Goal: Task Accomplishment & Management: Use online tool/utility

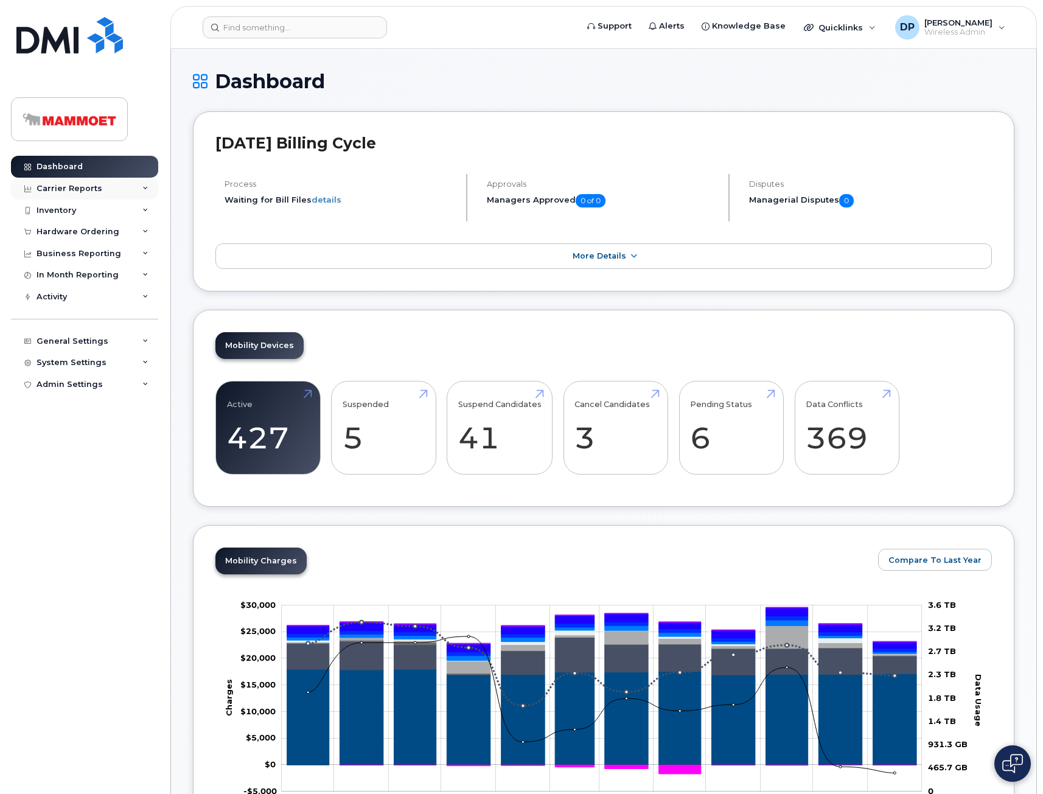
click at [79, 191] on div "Carrier Reports" at bounding box center [70, 189] width 66 height 10
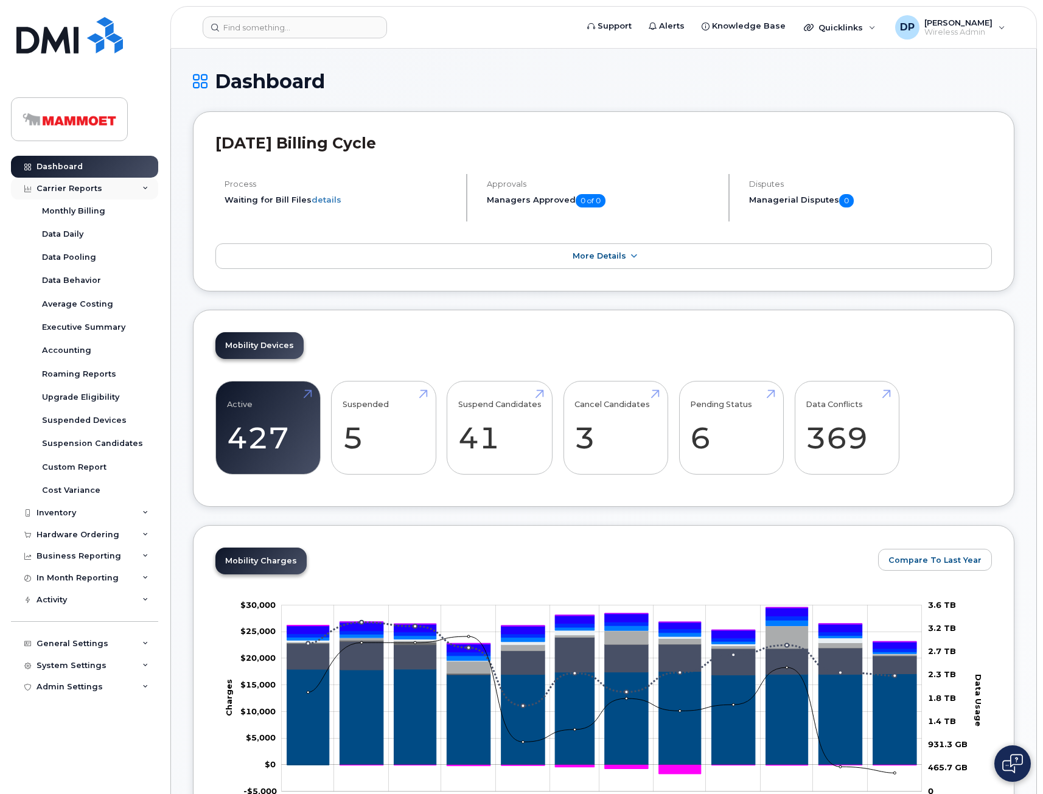
click at [74, 190] on div "Carrier Reports" at bounding box center [70, 189] width 66 height 10
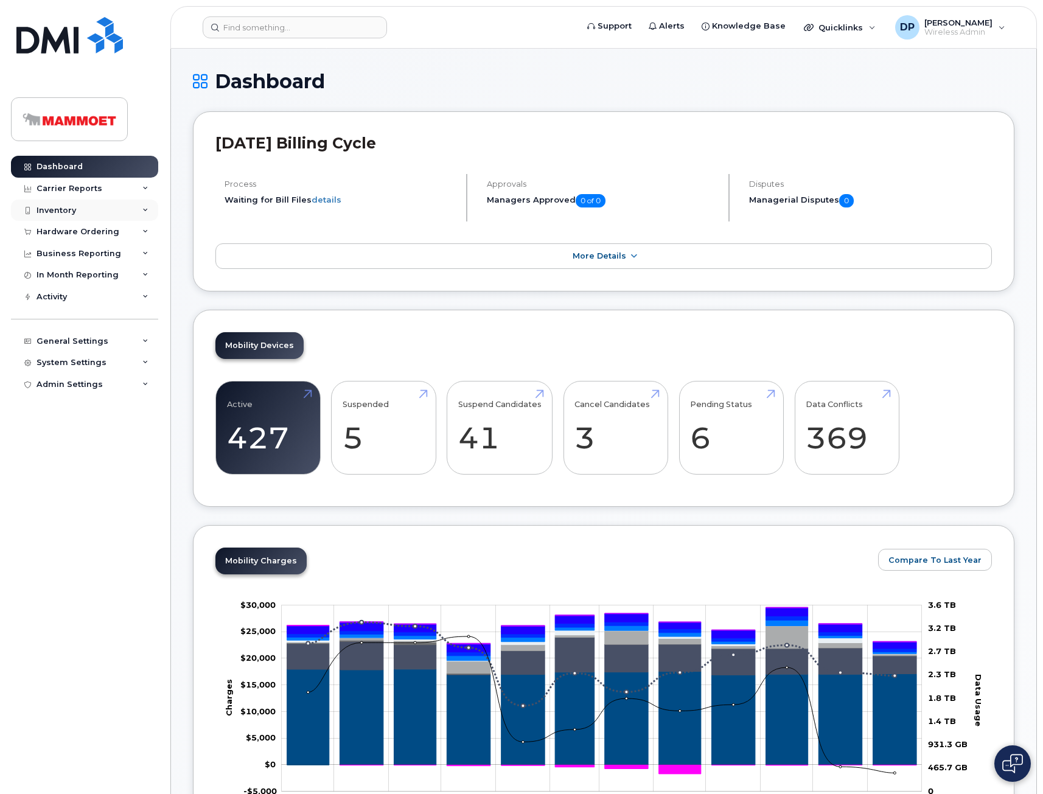
click at [71, 212] on div "Inventory" at bounding box center [57, 211] width 40 height 10
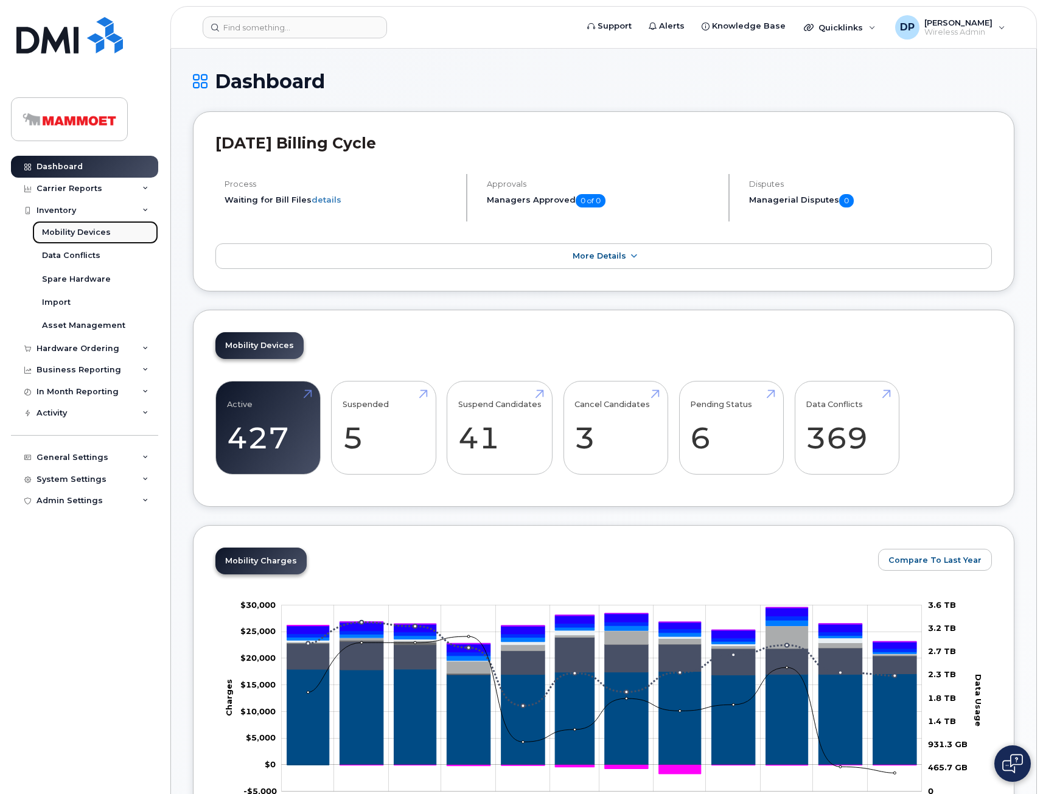
click at [73, 229] on div "Mobility Devices" at bounding box center [76, 232] width 69 height 11
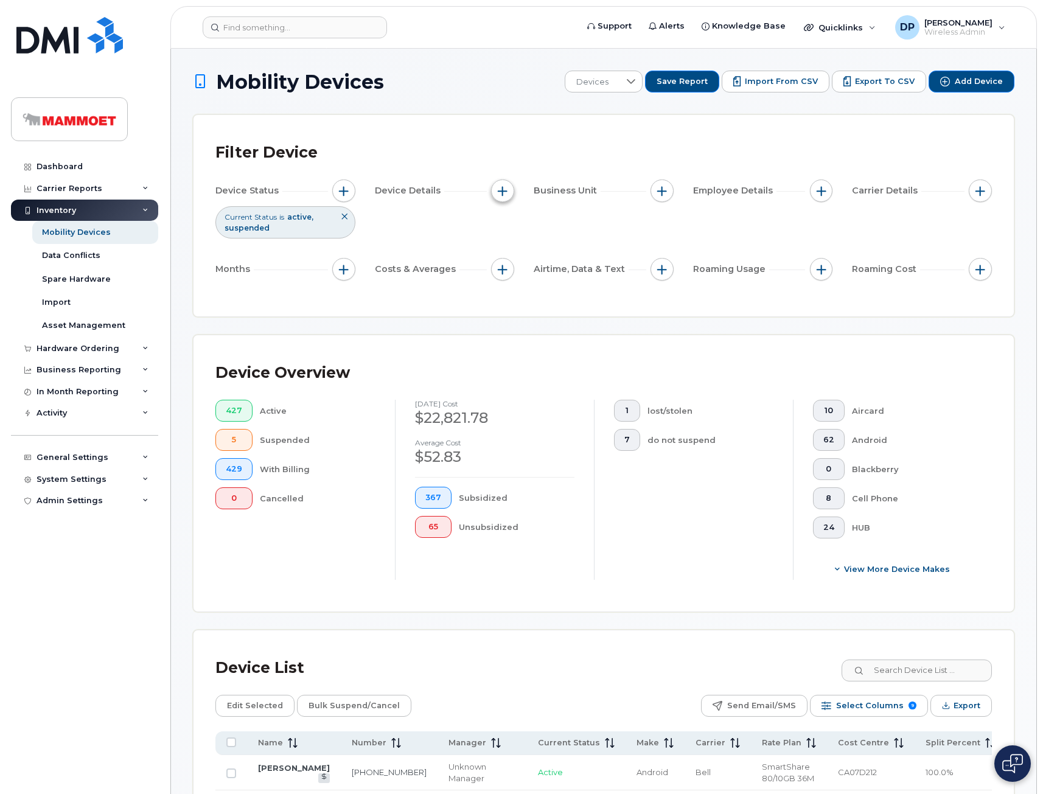
click at [503, 189] on span "button" at bounding box center [503, 191] width 10 height 10
click at [529, 229] on label "Device Make" at bounding box center [545, 228] width 57 height 12
click at [511, 229] on input "Device Make" at bounding box center [506, 228] width 10 height 10
checkbox input "true"
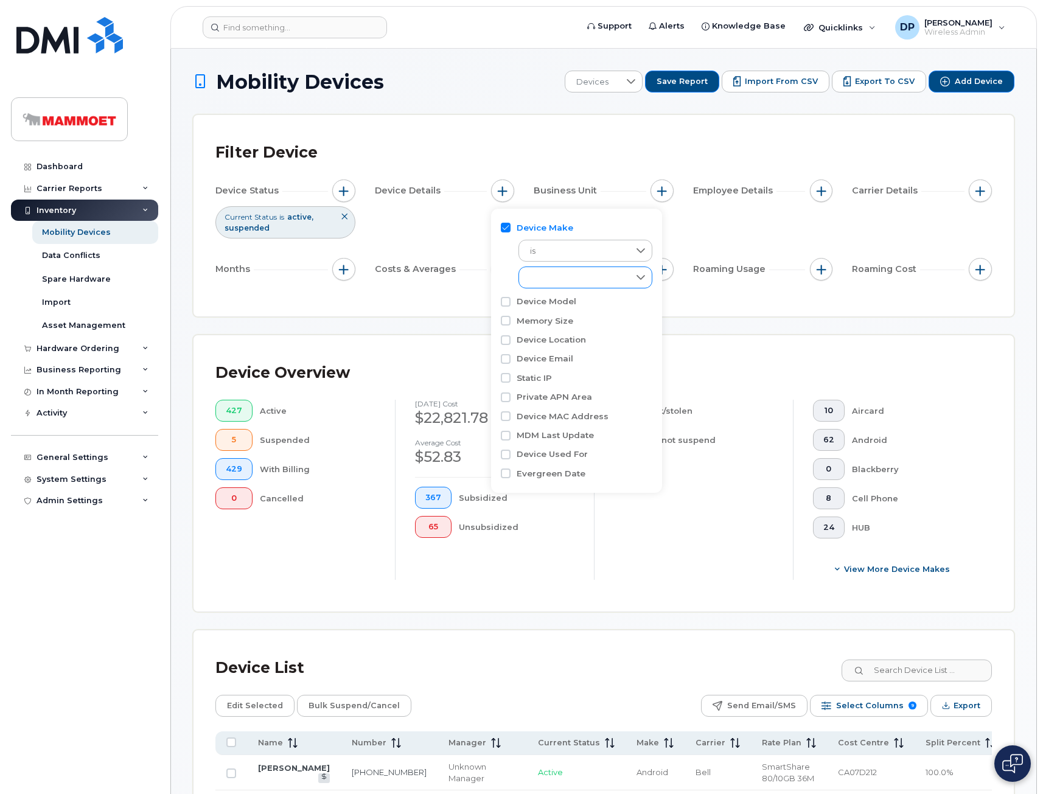
click at [551, 271] on div "empty" at bounding box center [574, 277] width 110 height 21
click at [561, 393] on span "Watch" at bounding box center [556, 397] width 26 height 12
checkbox input "true"
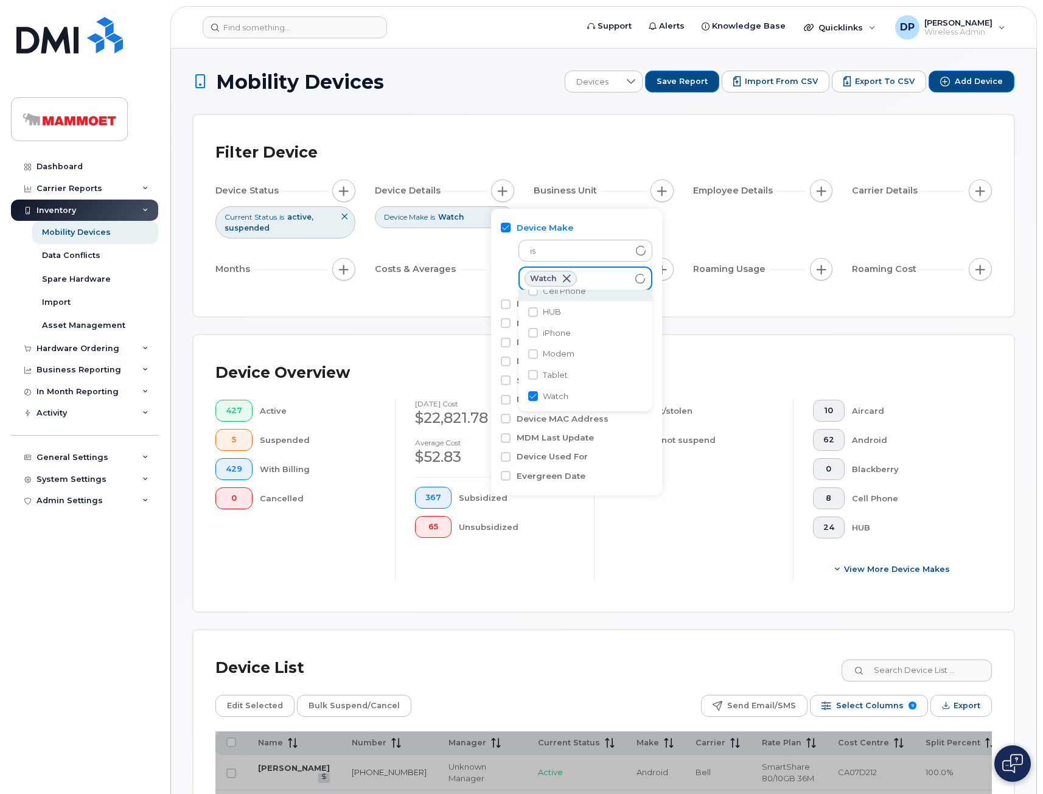
scroll to position [68, 0]
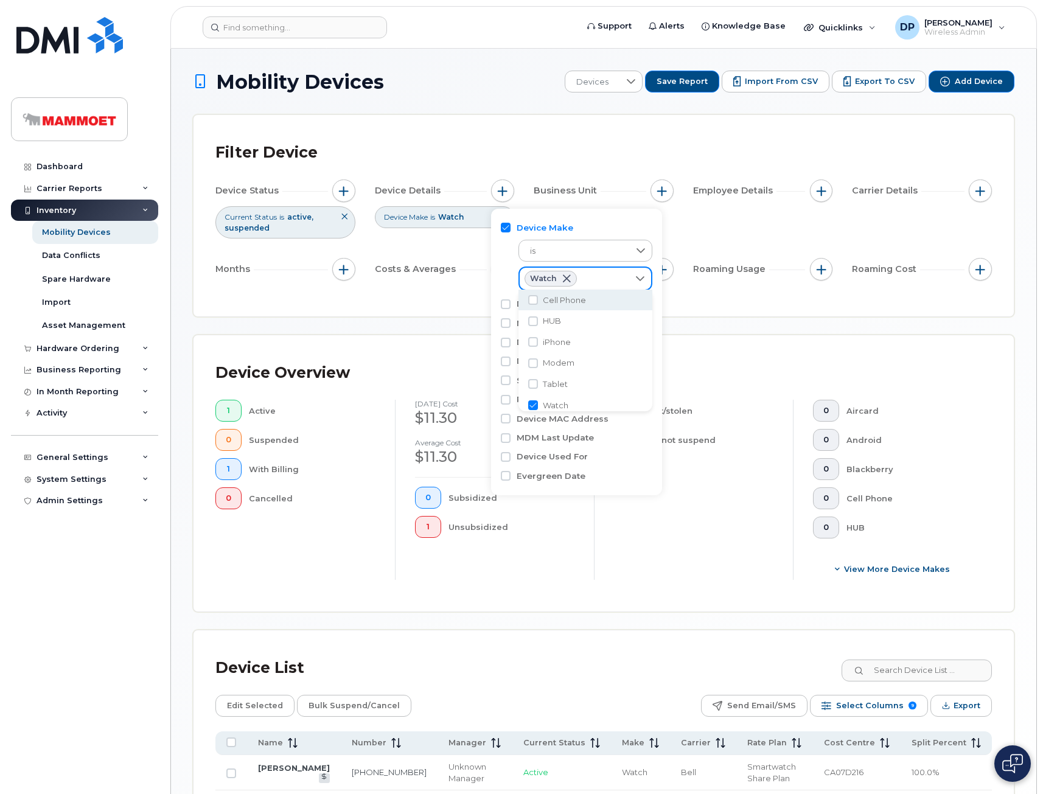
scroll to position [108, 0]
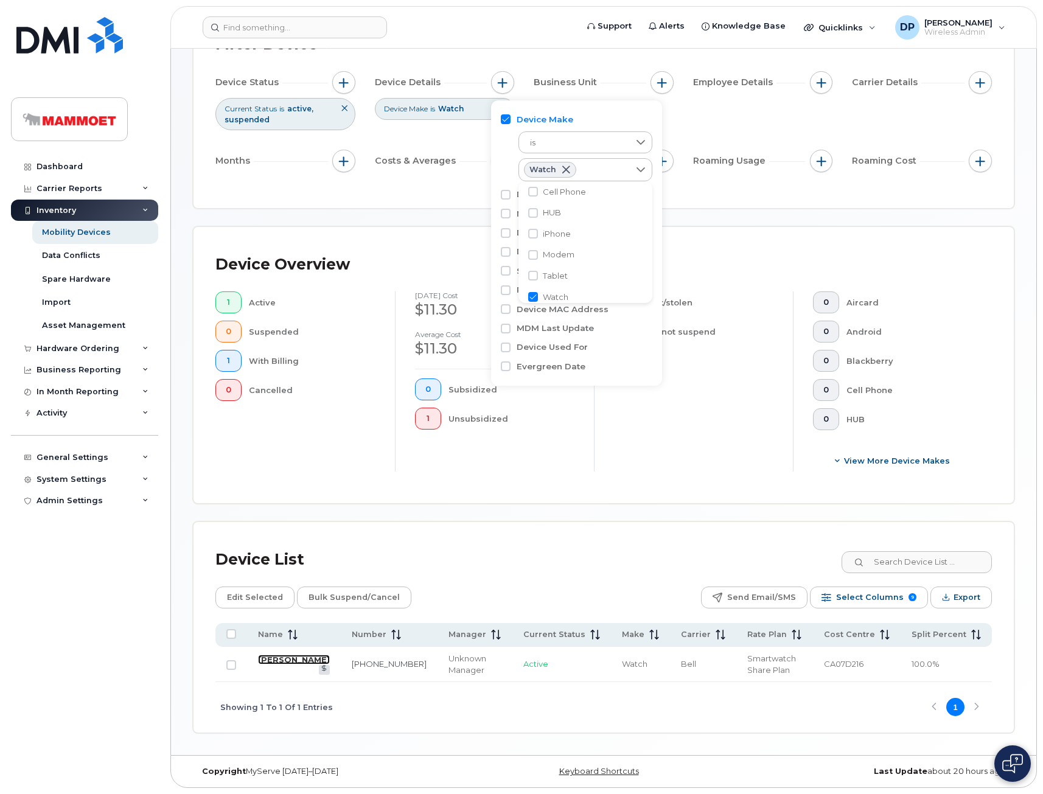
click at [292, 659] on link "[PERSON_NAME]" at bounding box center [294, 660] width 72 height 10
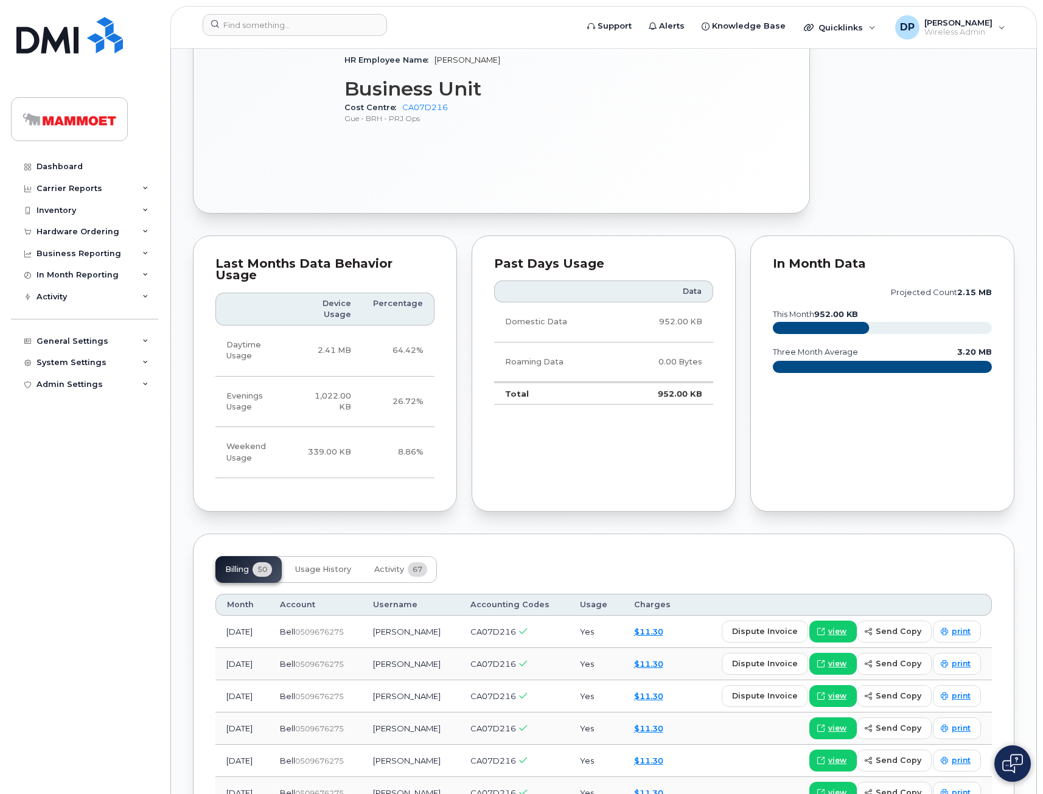
scroll to position [791, 0]
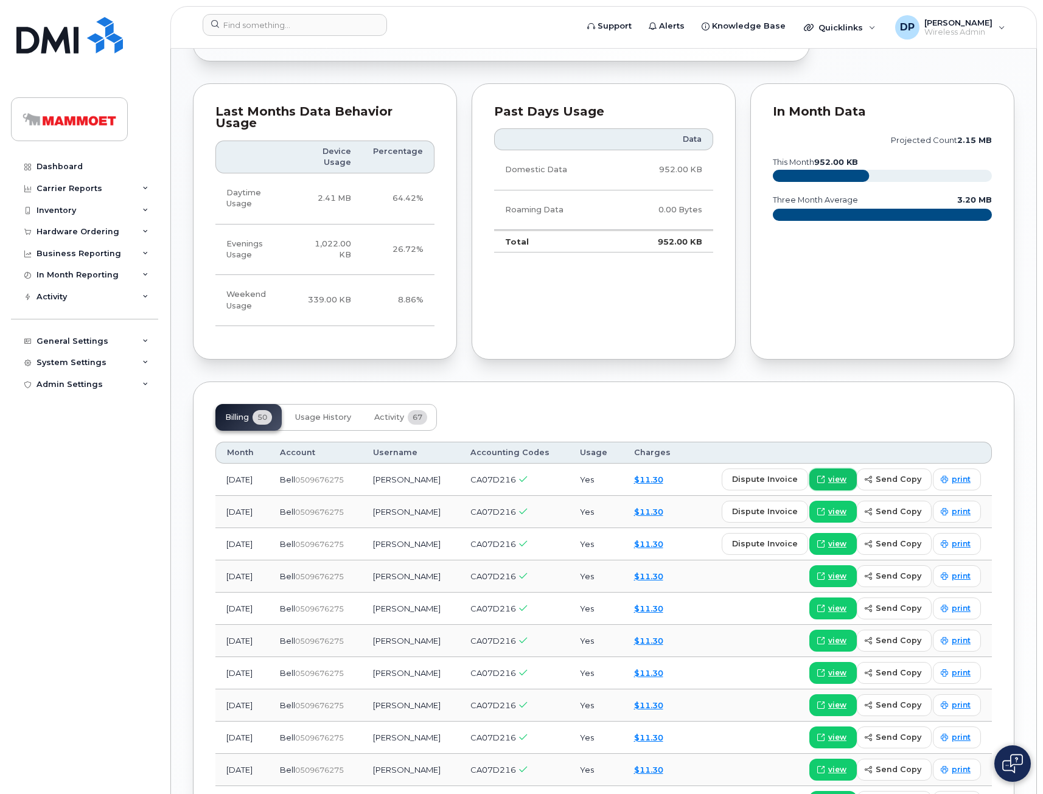
click at [844, 474] on span "view" at bounding box center [837, 479] width 18 height 11
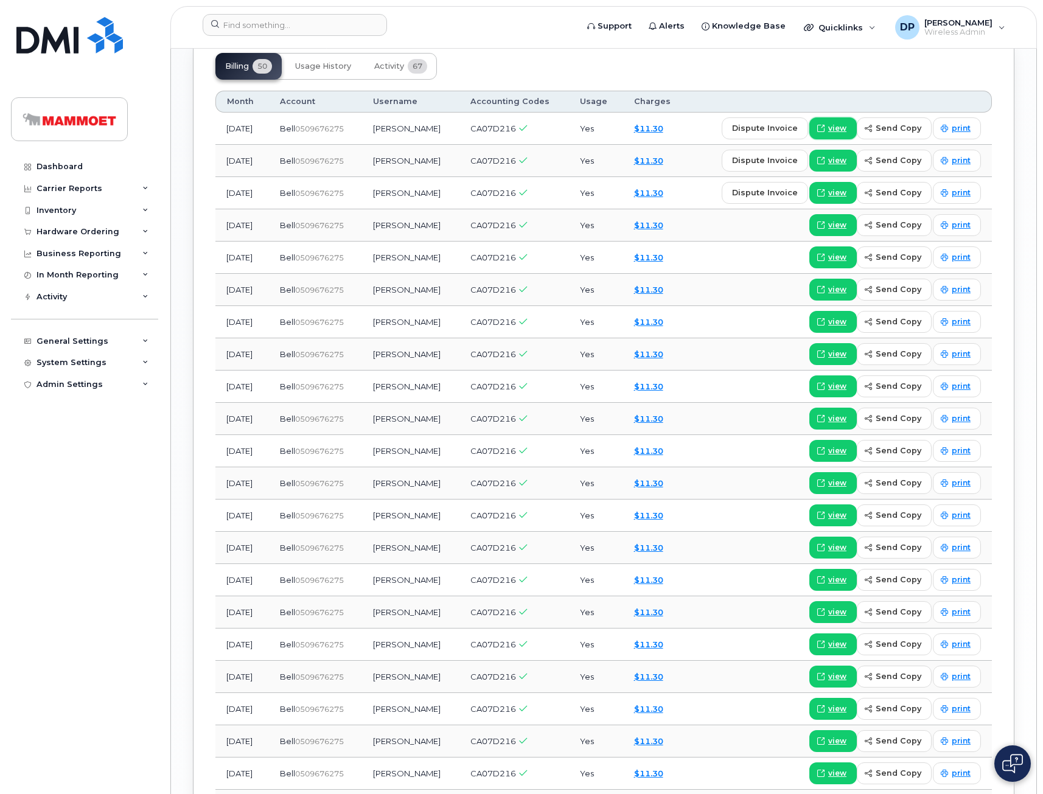
scroll to position [1370, 0]
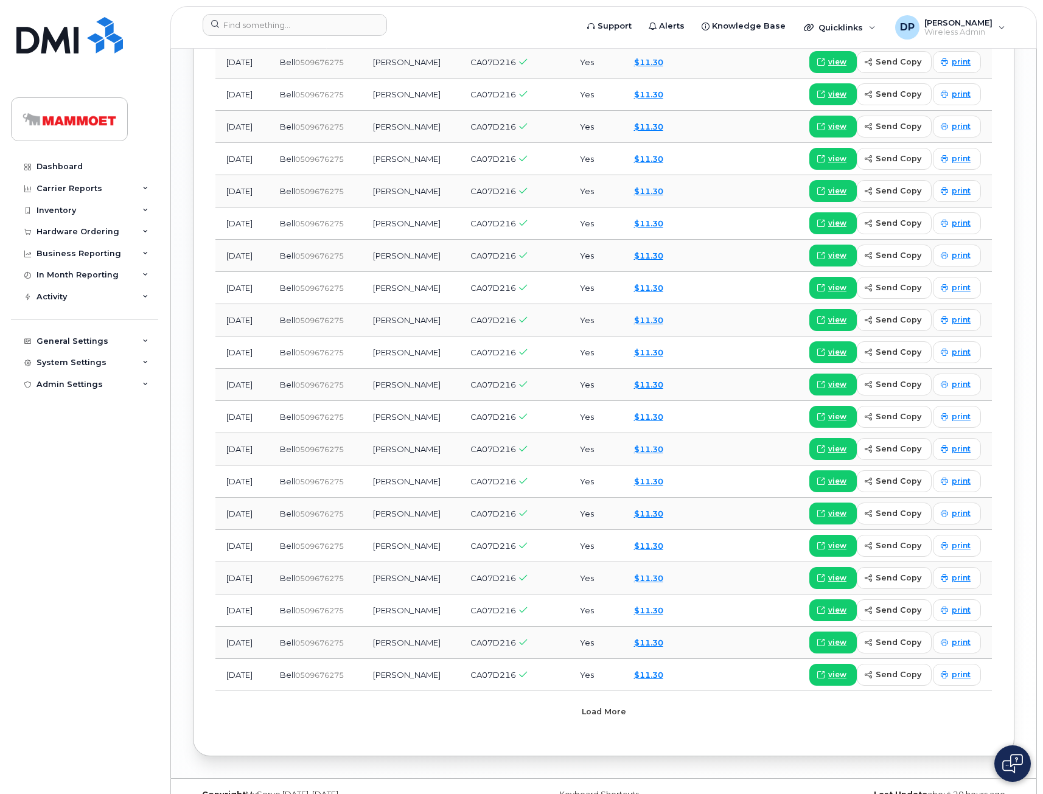
click at [624, 706] on span "Load more" at bounding box center [604, 712] width 44 height 12
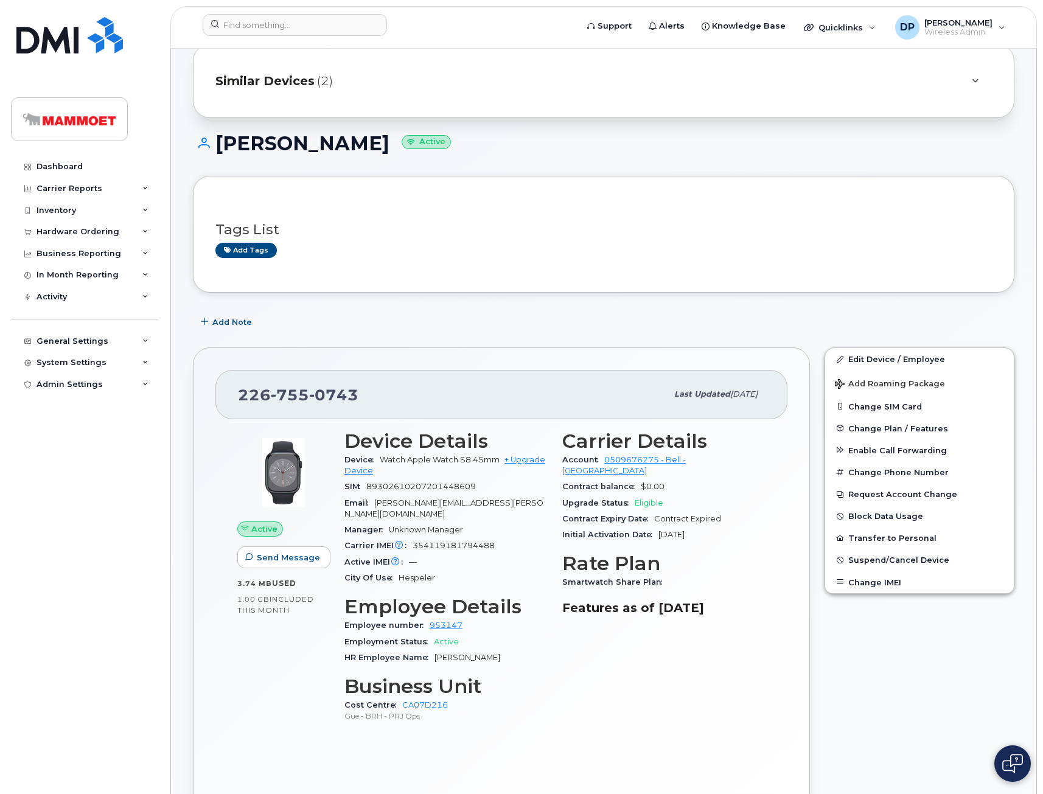
scroll to position [0, 0]
